Goal: Complete application form

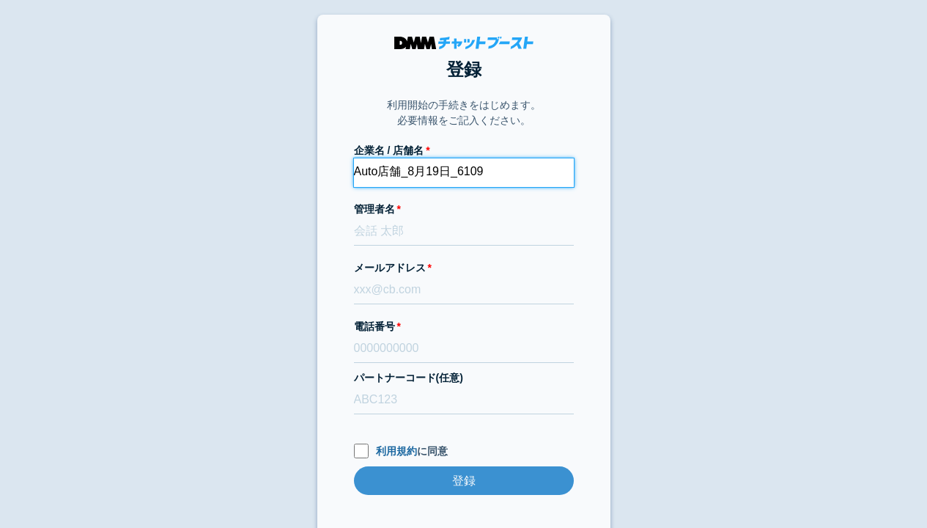
type input "Auto店舗_8月19日_6109"
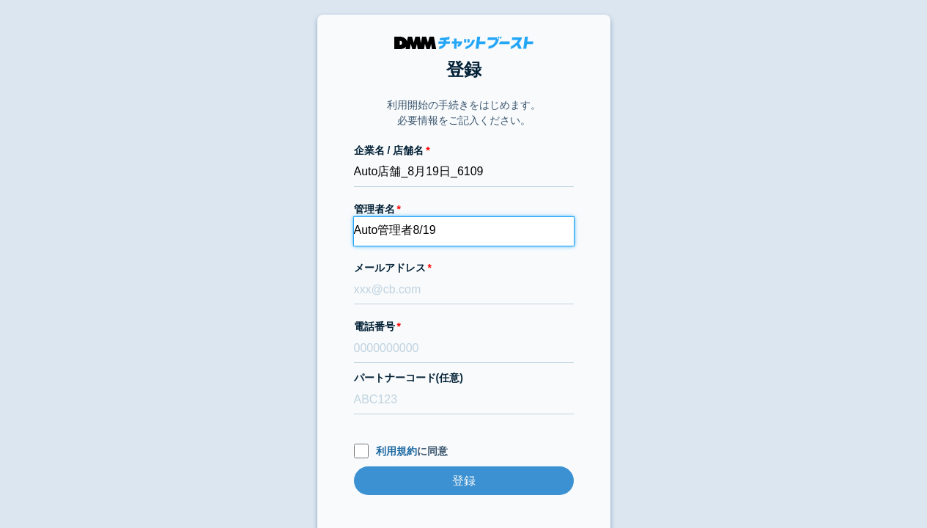
type input "Auto管理者8/19"
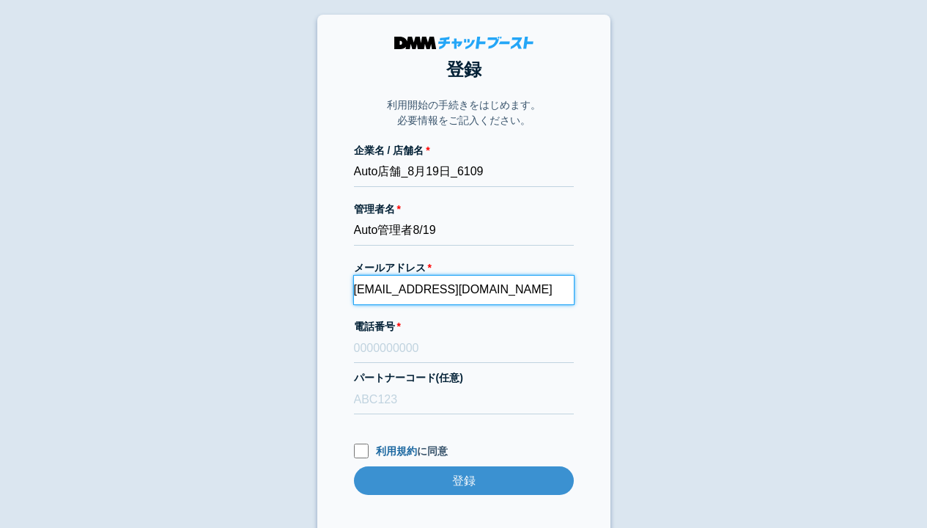
type input "[EMAIL_ADDRESS][DOMAIN_NAME]"
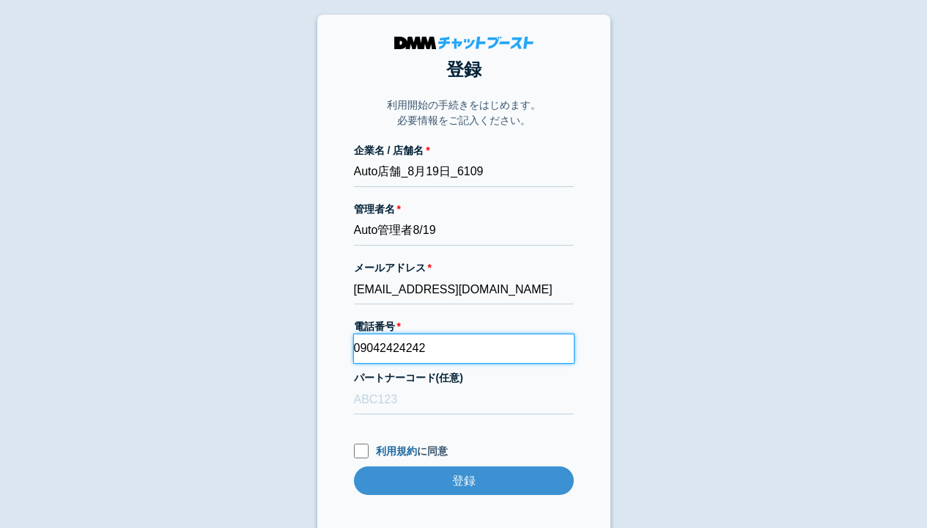
type input "09042424242"
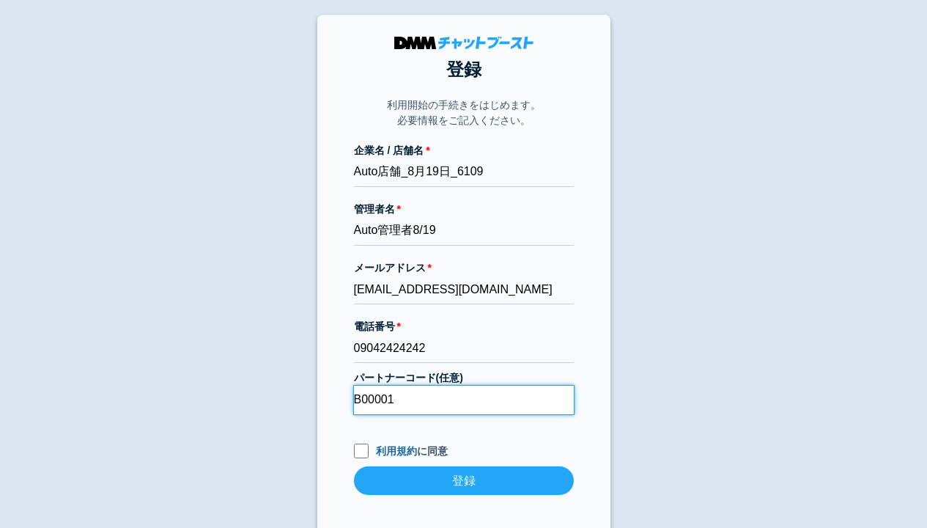
type input "B00001"
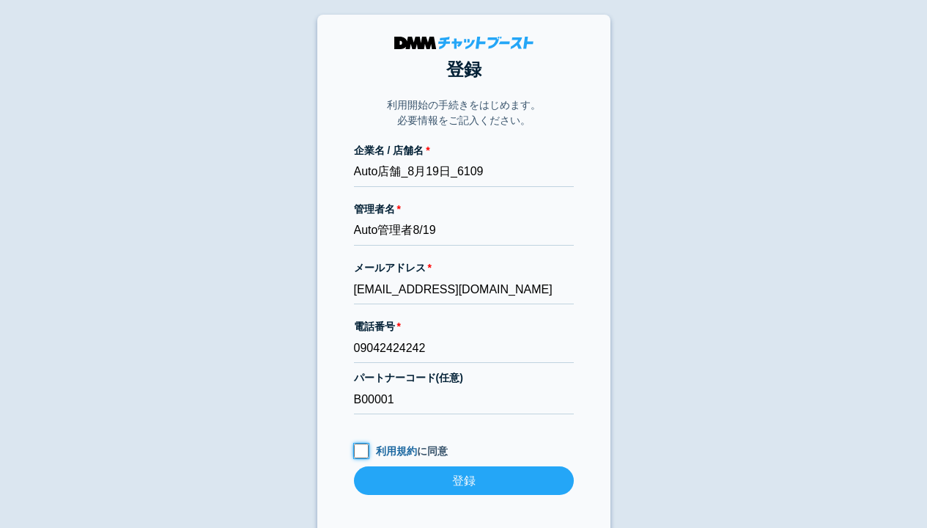
click at [361, 450] on input "利用規約 に同意" at bounding box center [361, 450] width 15 height 15
checkbox input "true"
click at [463, 480] on input "登録" at bounding box center [464, 480] width 220 height 29
